Goal: Task Accomplishment & Management: Use online tool/utility

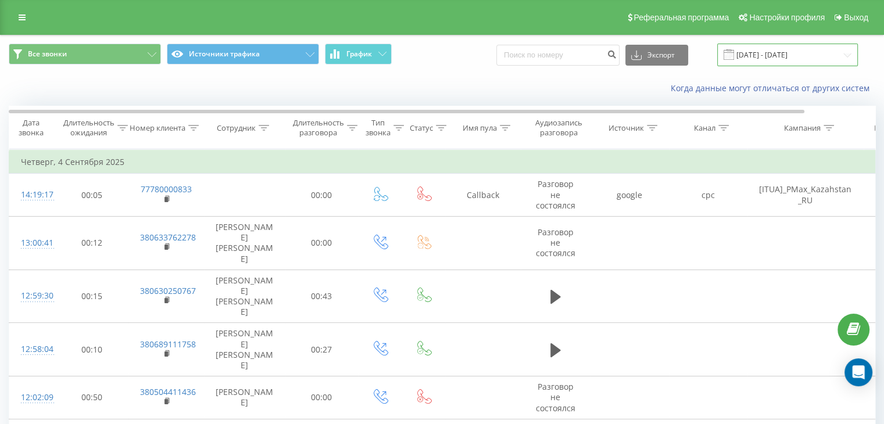
click at [792, 57] on input "[DATE] - [DATE]" at bounding box center [787, 55] width 141 height 23
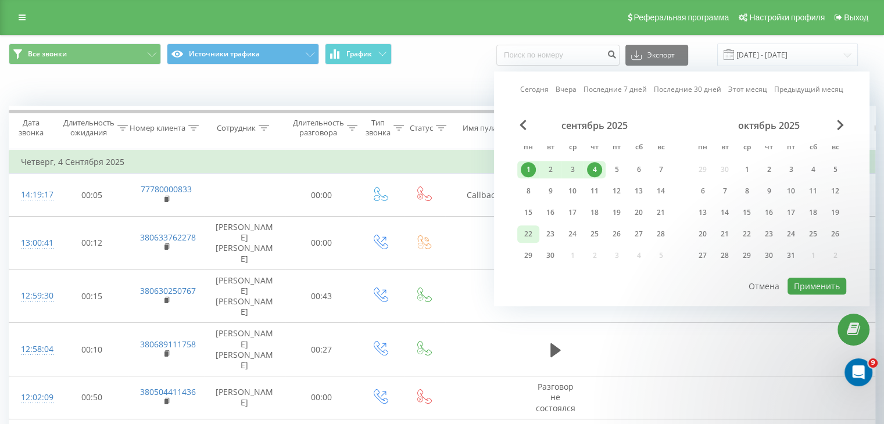
click at [525, 238] on div "22" at bounding box center [528, 234] width 15 height 15
drag, startPoint x: 525, startPoint y: 238, endPoint x: 762, endPoint y: 277, distance: 240.3
click at [528, 238] on div "22" at bounding box center [528, 234] width 15 height 15
click at [805, 279] on button "Применить" at bounding box center [816, 286] width 59 height 17
type input "[DATE] - [DATE]"
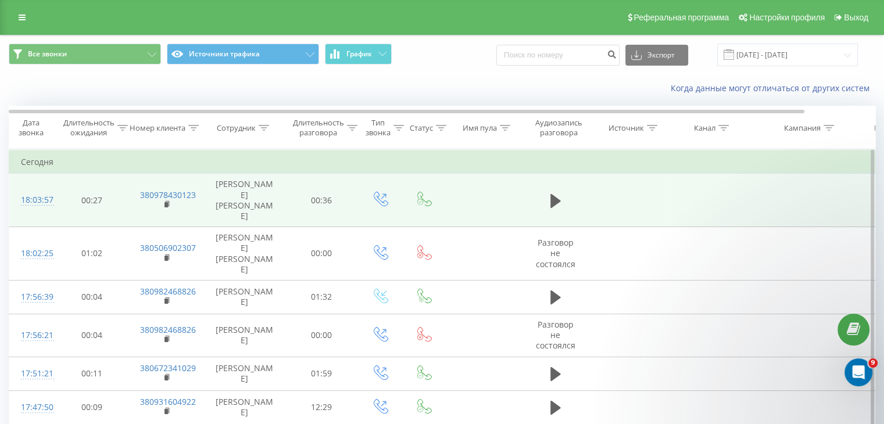
click at [249, 184] on td "[PERSON_NAME] [PERSON_NAME]" at bounding box center [244, 200] width 81 height 53
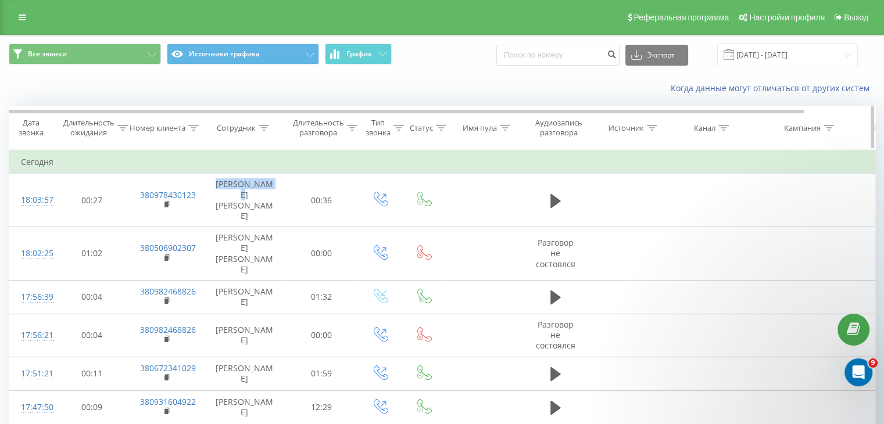
copy td "[PERSON_NAME]"
click at [262, 126] on icon at bounding box center [264, 128] width 10 height 6
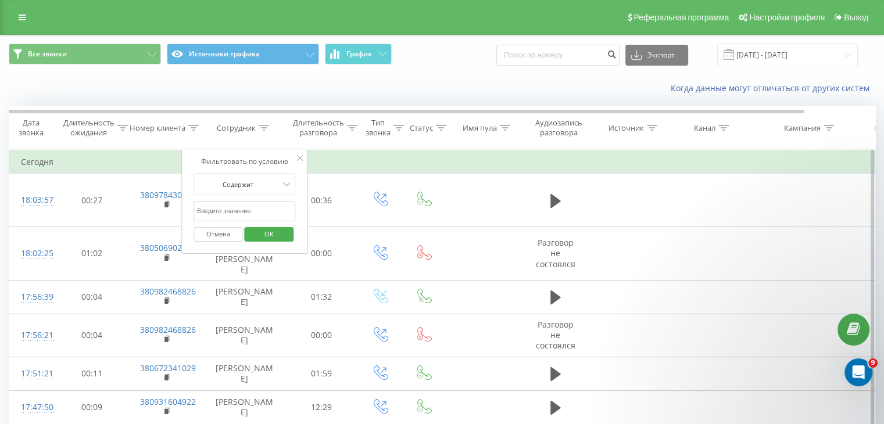
click at [250, 207] on input "text" at bounding box center [244, 211] width 102 height 20
paste input "[PERSON_NAME]"
type input "[PERSON_NAME]"
click at [269, 158] on div "Фильтровать по условию" at bounding box center [244, 162] width 102 height 12
click at [260, 232] on span "OK" at bounding box center [269, 234] width 33 height 18
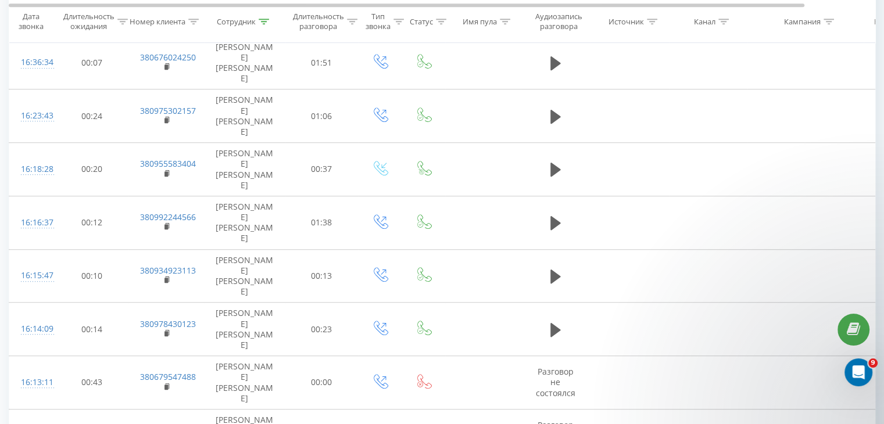
scroll to position [743, 0]
